Goal: Task Accomplishment & Management: Complete application form

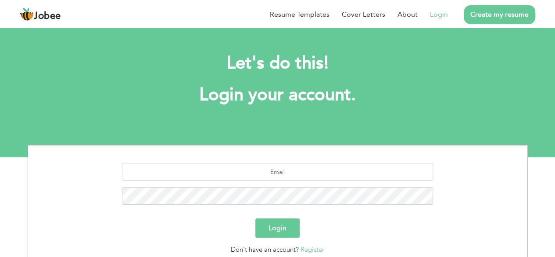
click at [496, 16] on link "Create my resume" at bounding box center [498, 14] width 71 height 19
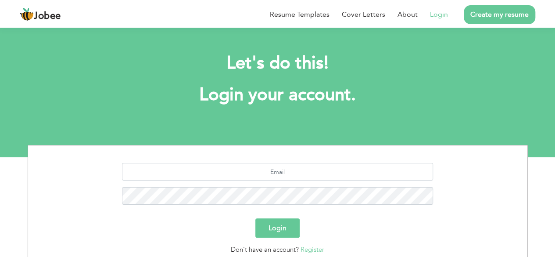
scroll to position [76, 0]
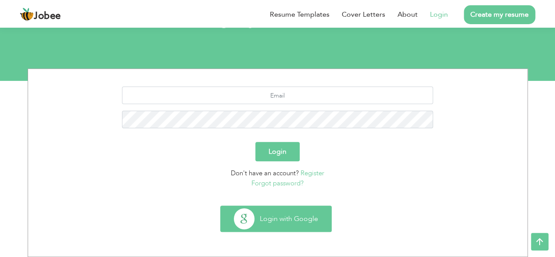
click at [278, 220] on button "Login with Google" at bounding box center [276, 218] width 111 height 25
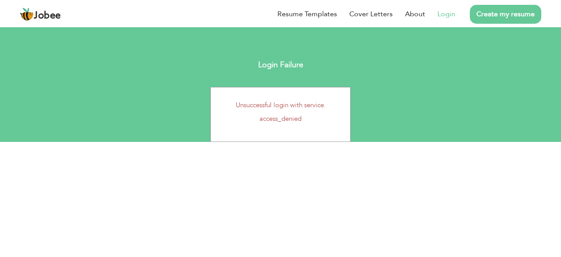
click at [42, 6] on nav "Resume Templates Cover Letters About Login Create my resume" at bounding box center [281, 14] width 522 height 22
click at [46, 17] on span "Jobee" at bounding box center [47, 16] width 27 height 10
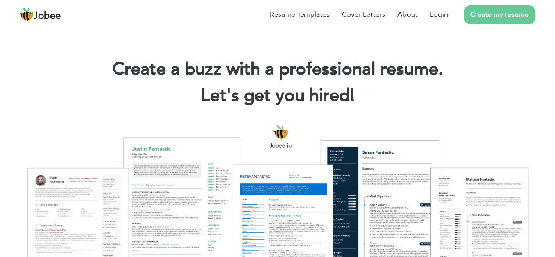
click at [482, 15] on link "Create my resume" at bounding box center [498, 14] width 71 height 19
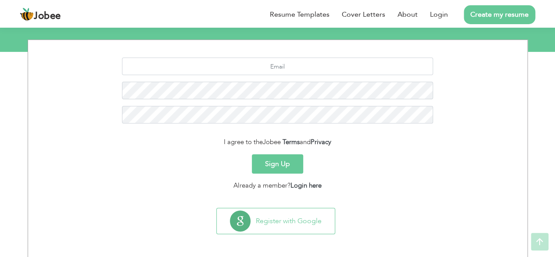
scroll to position [107, 0]
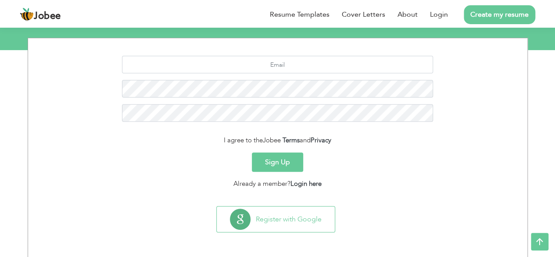
click at [481, 17] on link "Create my resume" at bounding box center [498, 14] width 71 height 19
